Goal: Check status: Check status

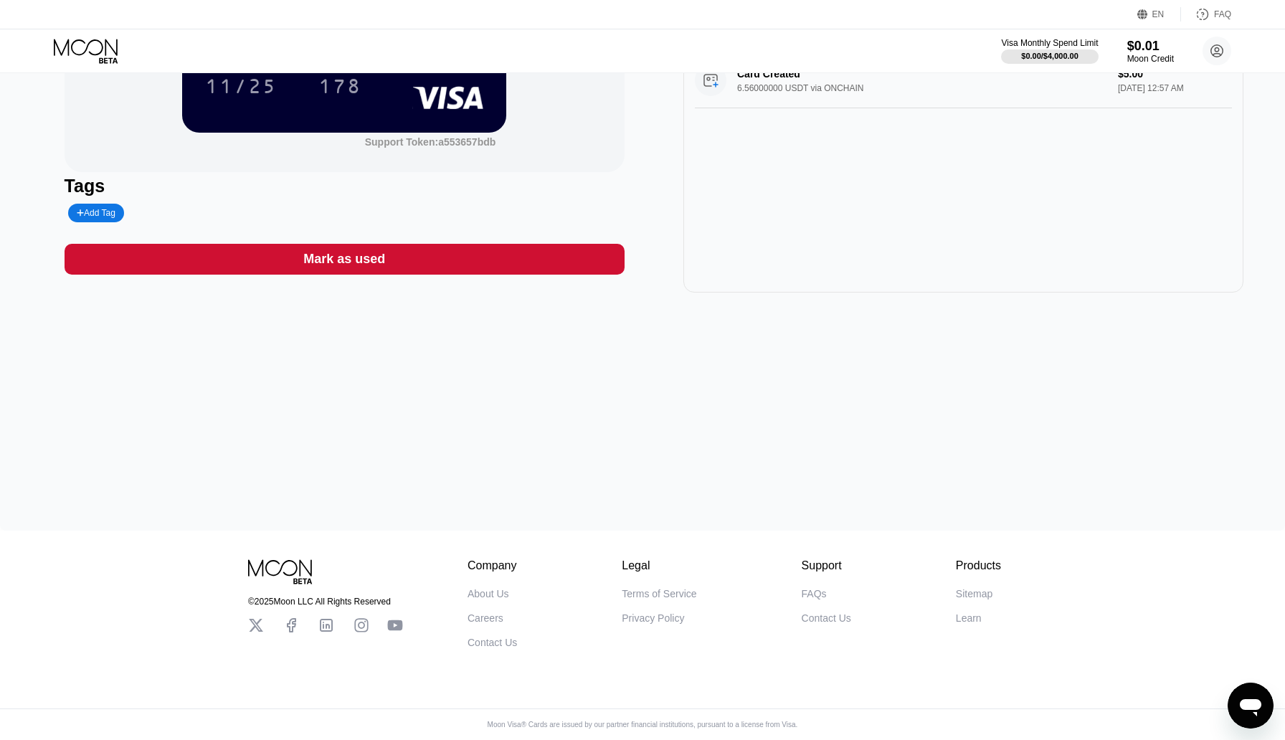
click at [402, 708] on div "© 2025 Moon LLC All Rights Reserved Company About Us Careers Contact Us Legal T…" at bounding box center [642, 635] width 1285 height 209
